Goal: Transaction & Acquisition: Obtain resource

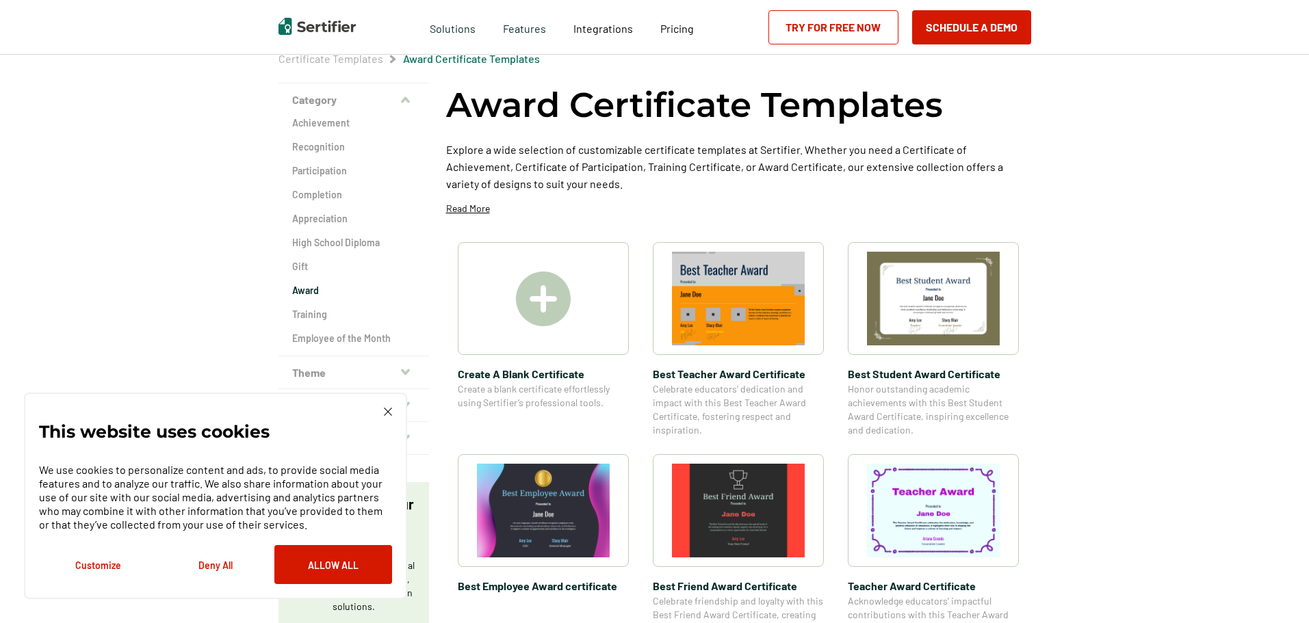
scroll to position [59, 0]
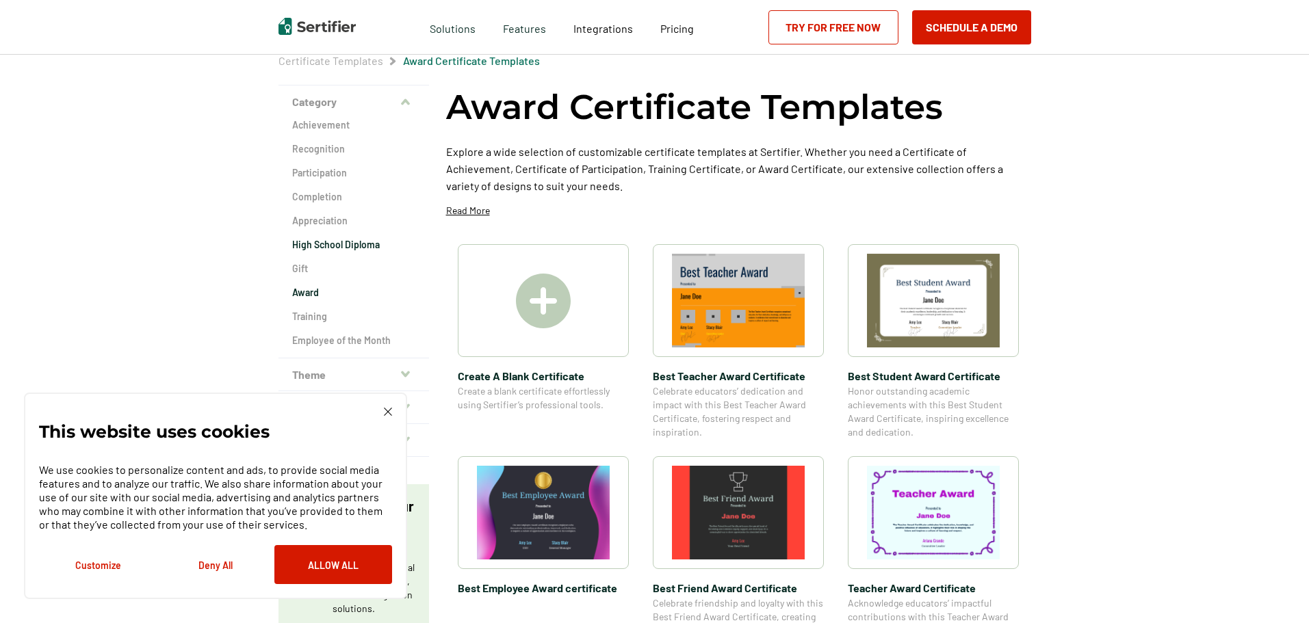
click at [318, 242] on h2 "High School Diploma" at bounding box center [353, 245] width 123 height 14
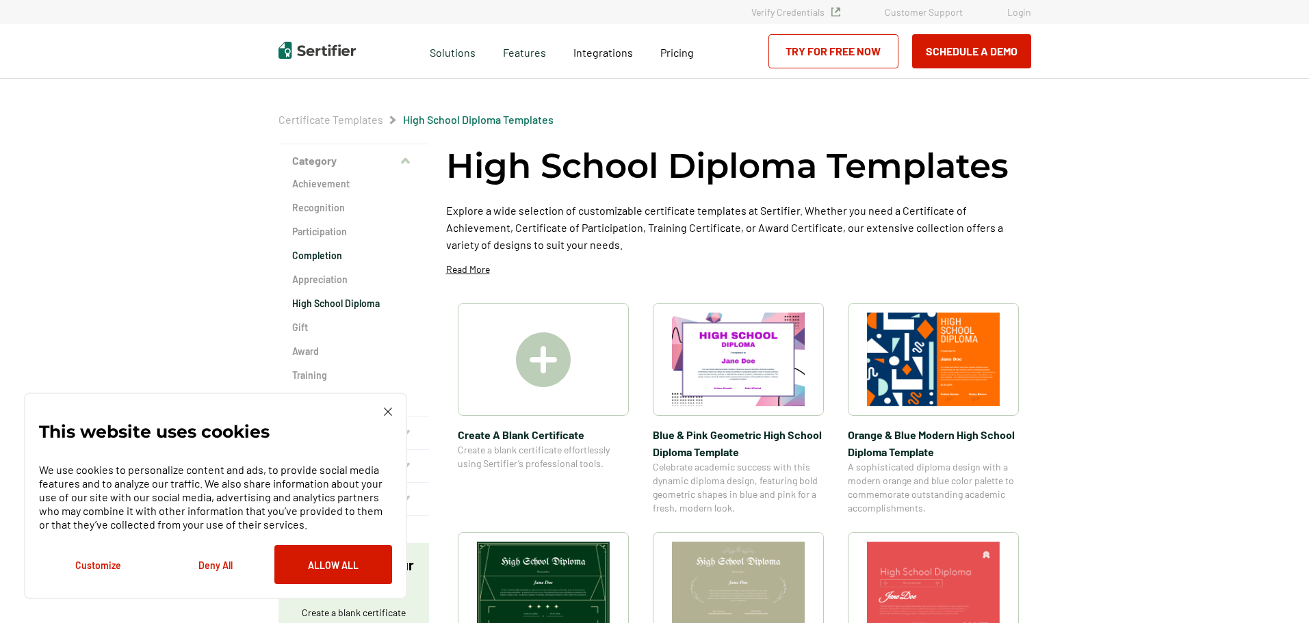
click at [324, 259] on h2 "Completion" at bounding box center [353, 256] width 123 height 14
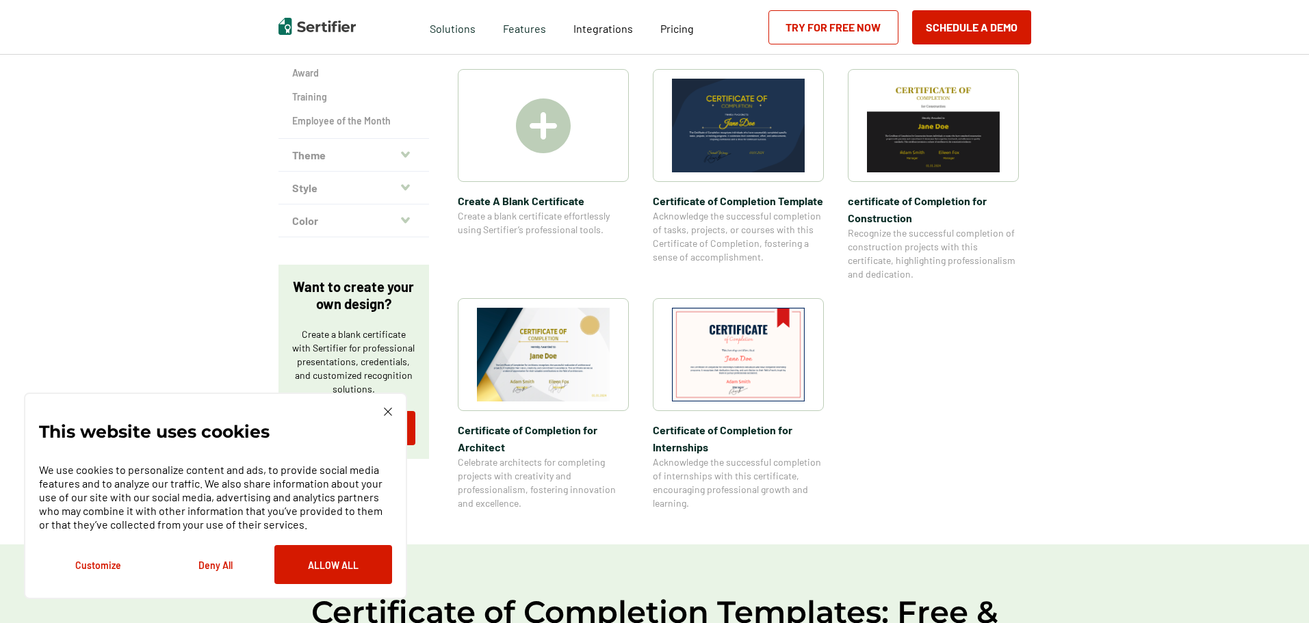
scroll to position [281, 0]
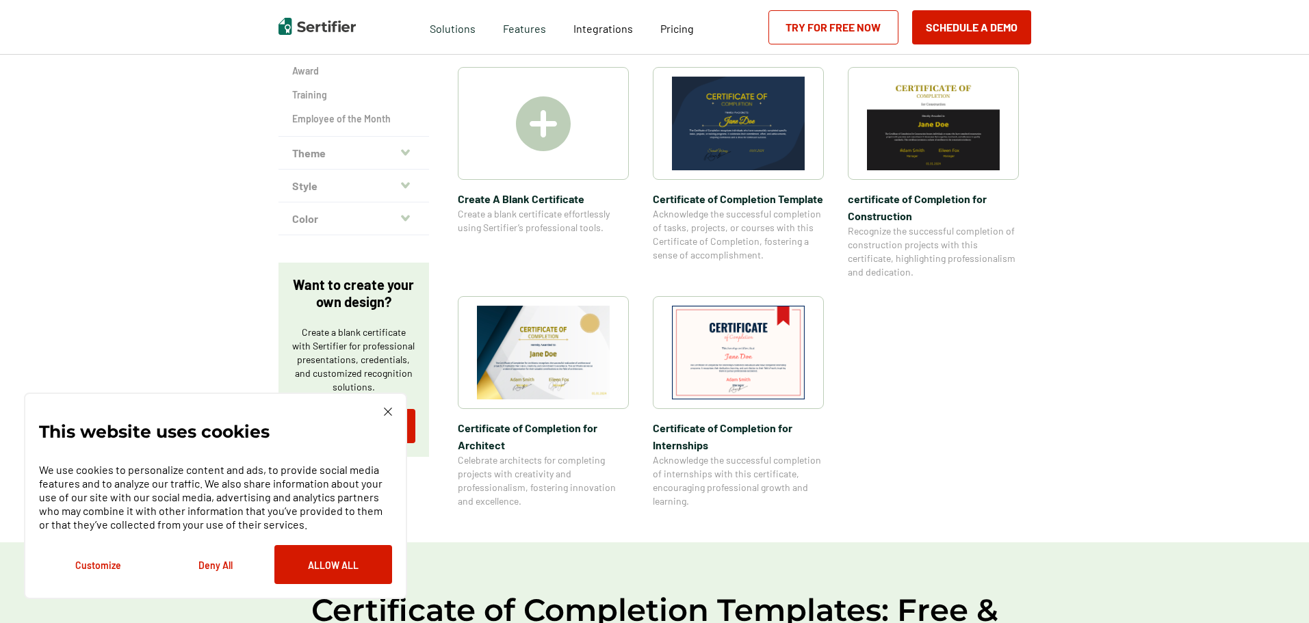
click at [573, 333] on img at bounding box center [543, 353] width 133 height 94
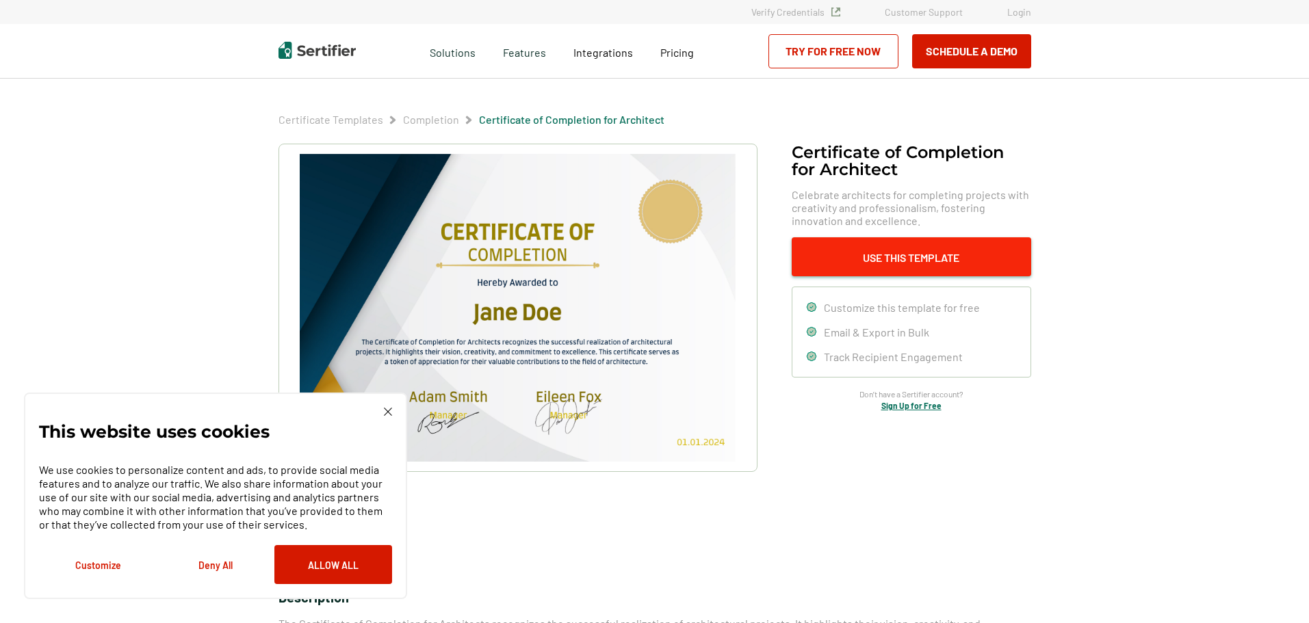
click at [882, 261] on button "Use This Template" at bounding box center [911, 256] width 239 height 39
click at [841, 58] on link "Try for Free Now" at bounding box center [833, 51] width 130 height 34
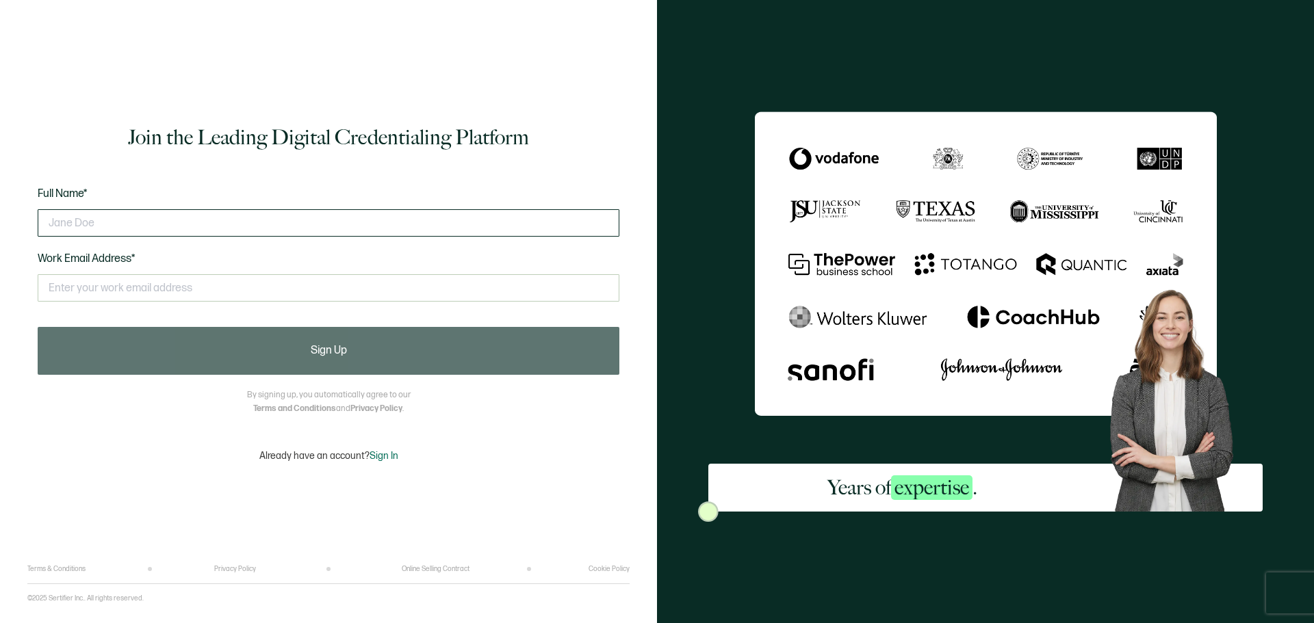
click at [388, 232] on input "text" at bounding box center [329, 222] width 582 height 27
type input "j"
click at [914, 518] on div "Years of expertise ." at bounding box center [985, 311] width 657 height 623
click at [913, 517] on div "Years of expertise ." at bounding box center [985, 311] width 657 height 623
click at [929, 474] on h2 "Years of expertise ." at bounding box center [902, 487] width 150 height 27
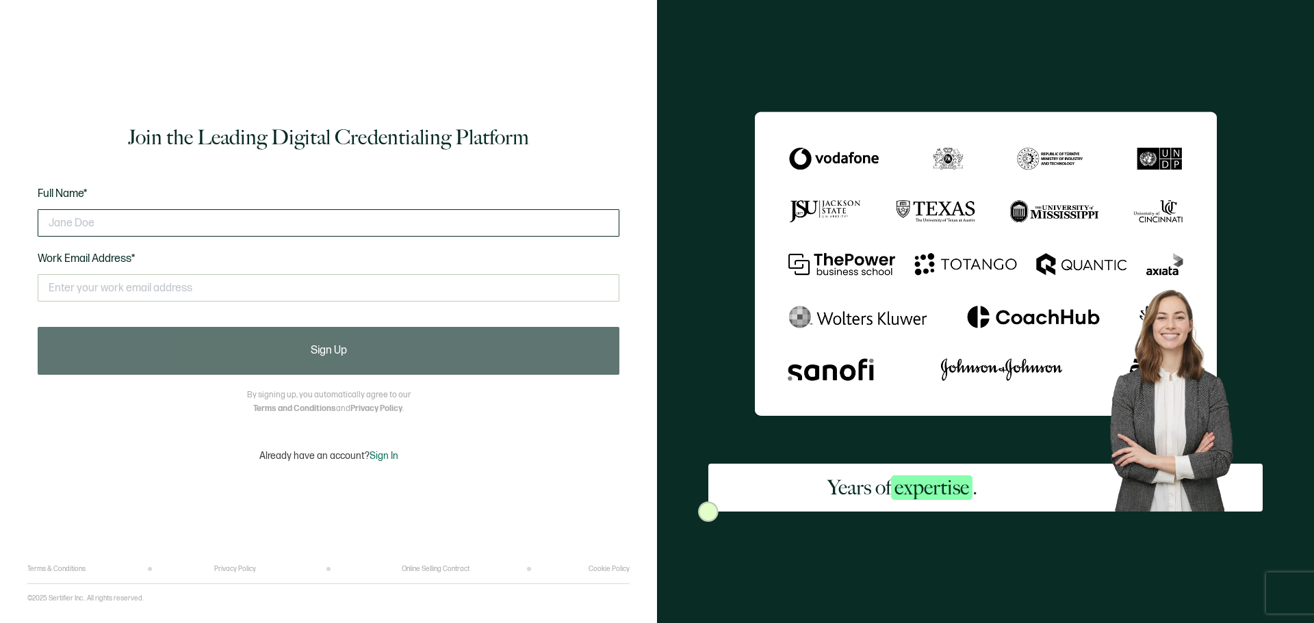
click at [222, 213] on input "text" at bounding box center [329, 222] width 582 height 27
type input "[PERSON_NAME]"
click at [170, 278] on input "text" at bounding box center [329, 287] width 582 height 27
type input "[EMAIL_ADDRESS][DOMAIN_NAME]"
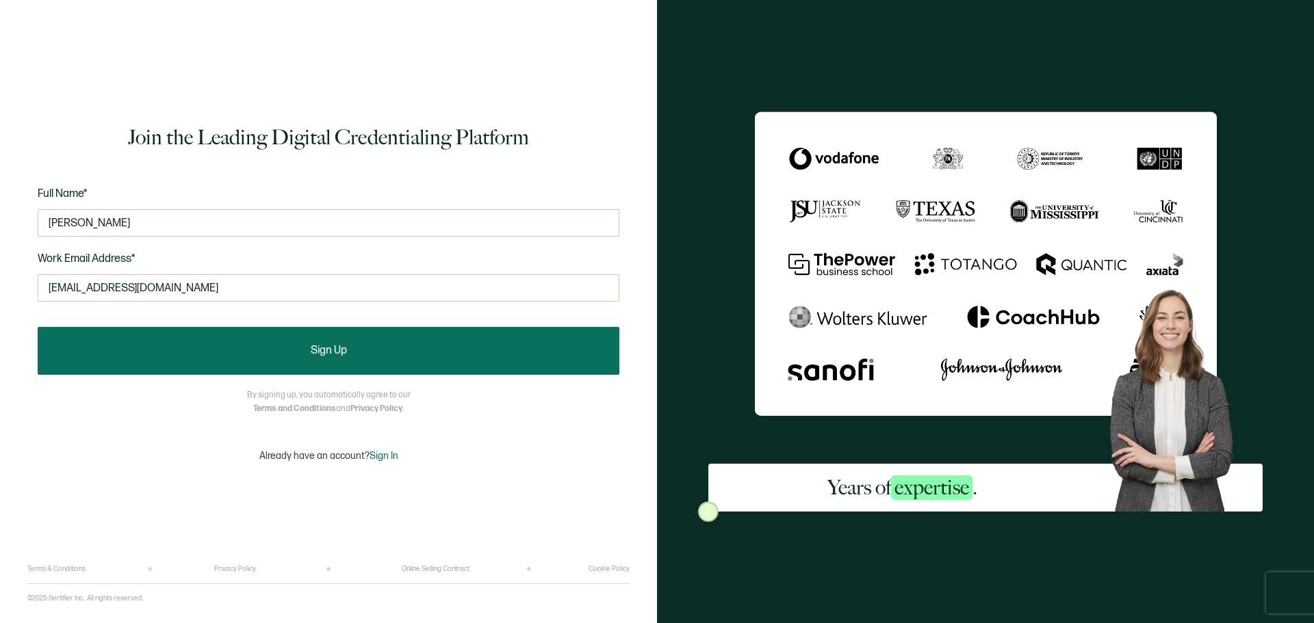
click at [222, 359] on button "Sign Up" at bounding box center [329, 351] width 582 height 48
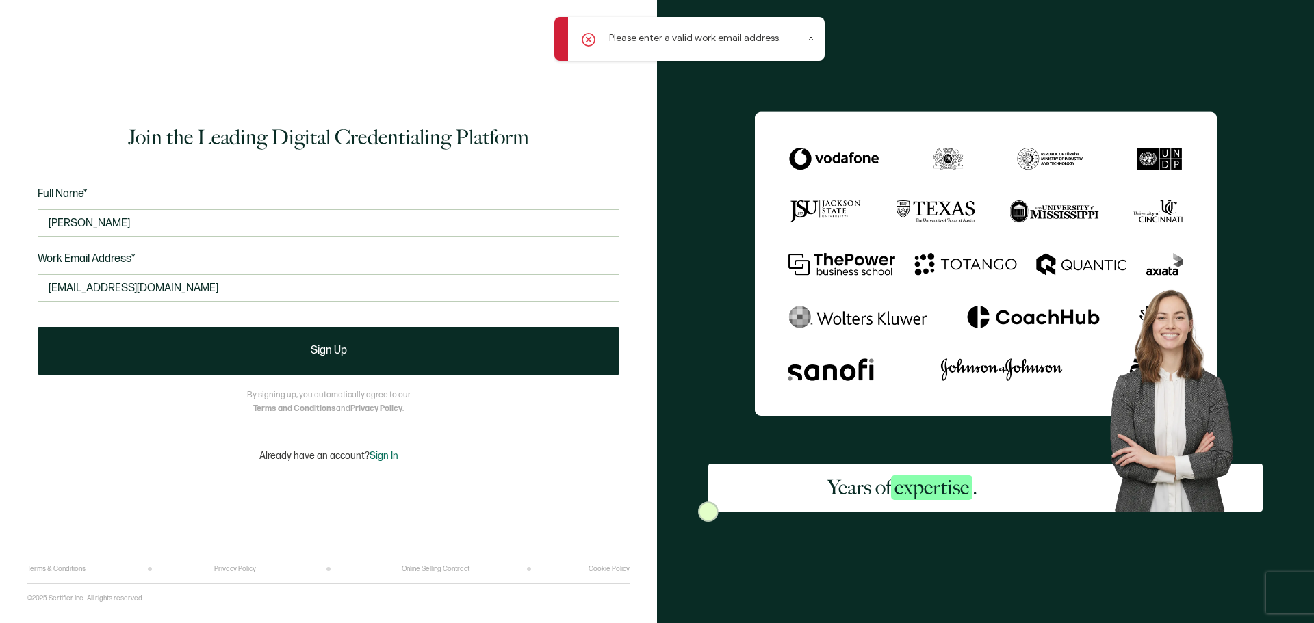
click at [593, 36] on icon at bounding box center [589, 40] width 14 height 14
